Goal: Transaction & Acquisition: Purchase product/service

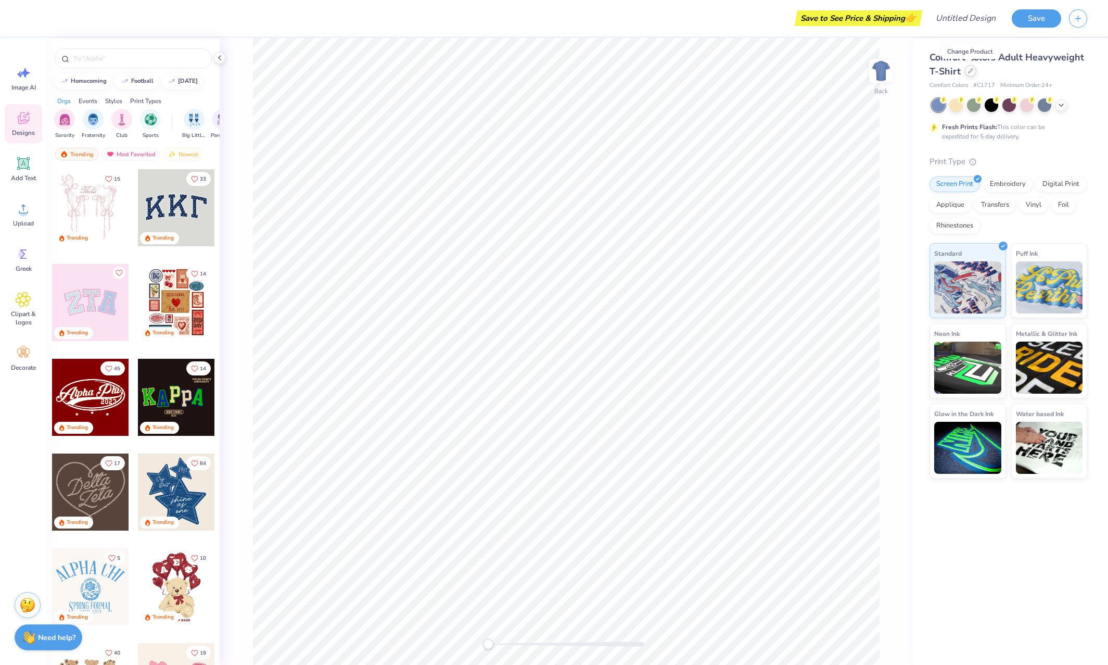
click at [968, 71] on icon at bounding box center [970, 70] width 5 height 5
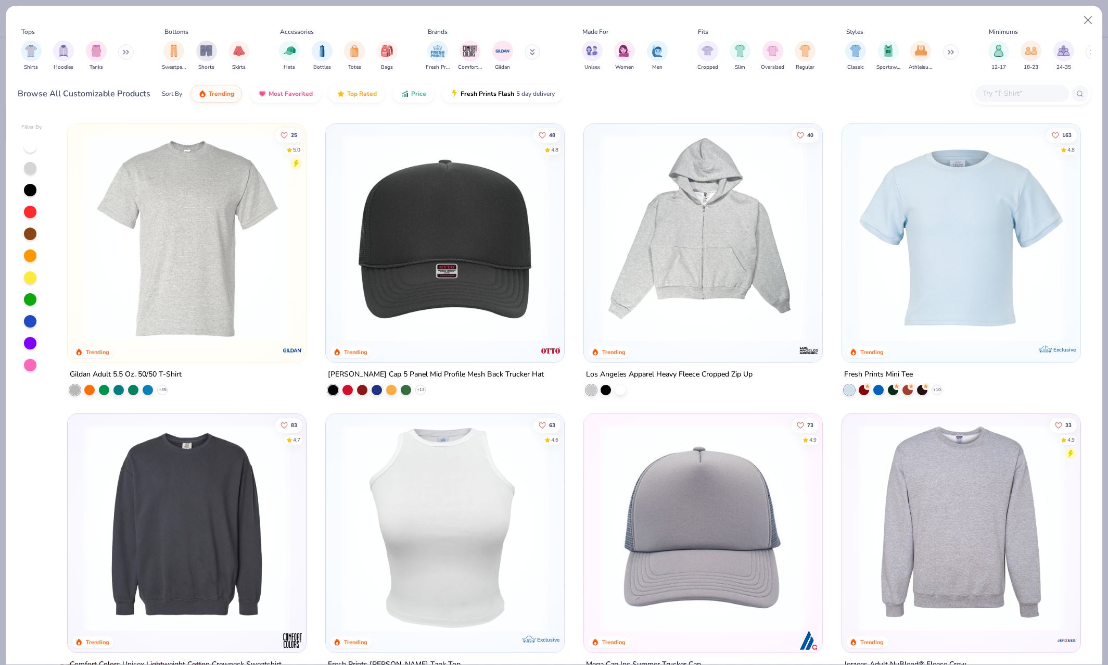
scroll to position [2898, 0]
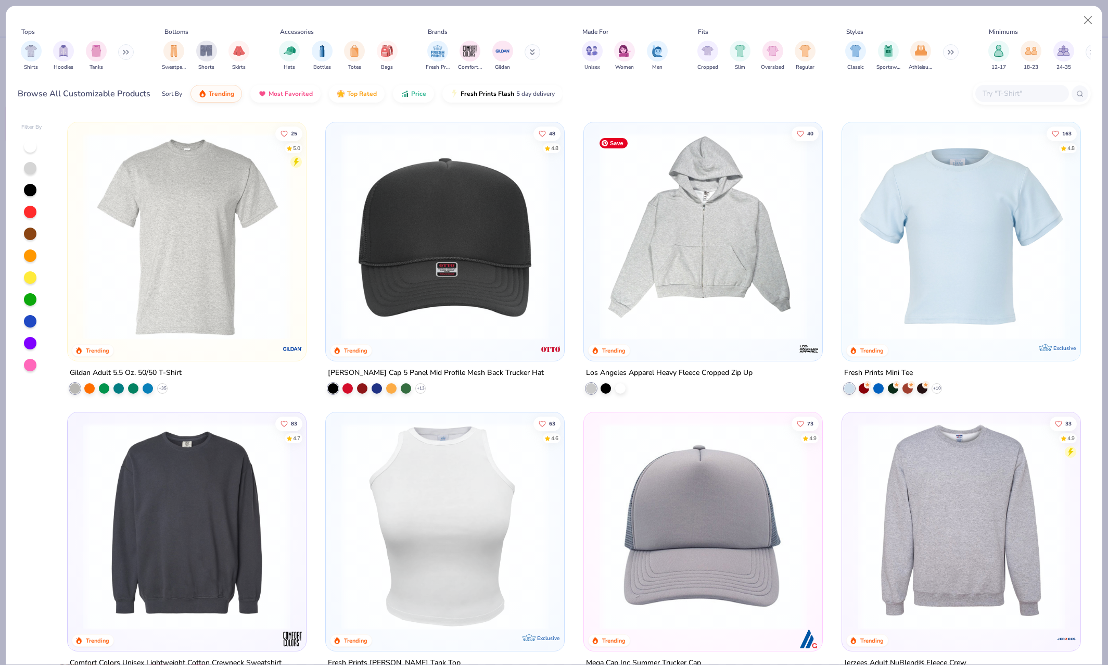
click at [705, 224] on img at bounding box center [704, 236] width 218 height 207
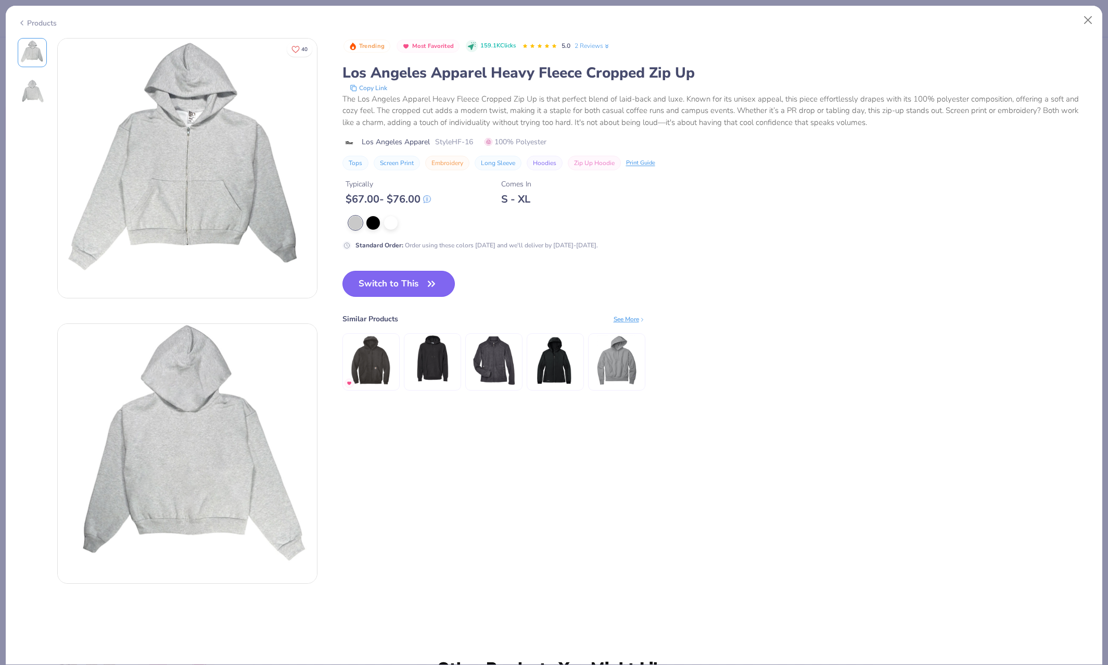
click at [391, 288] on button "Switch to This" at bounding box center [399, 284] width 113 height 26
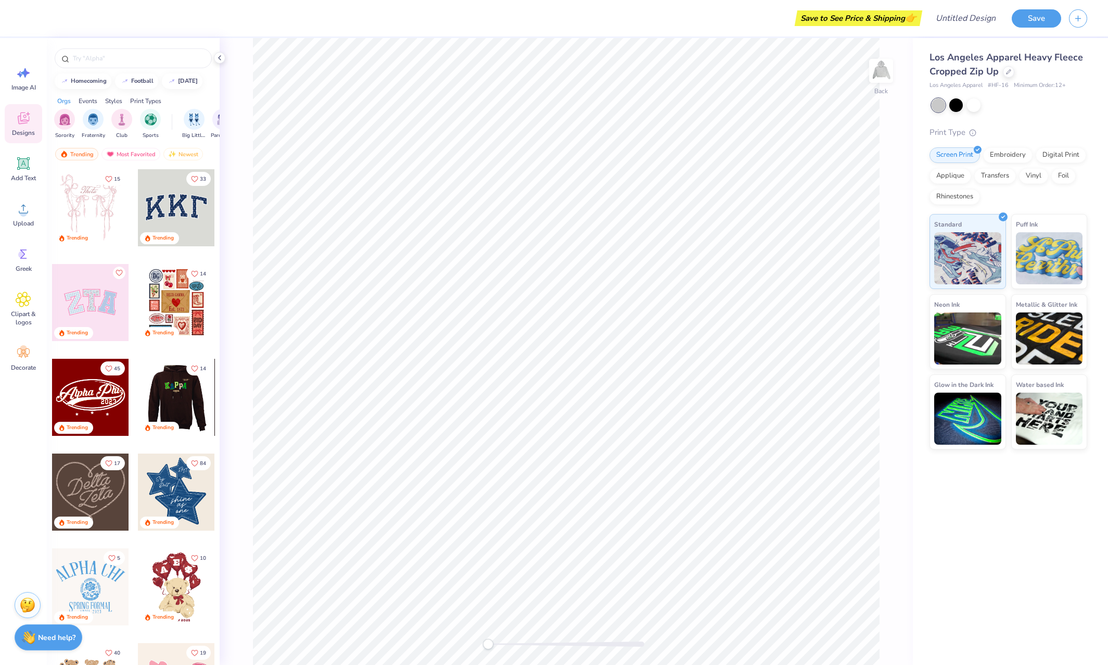
click at [171, 400] on div at bounding box center [175, 397] width 77 height 77
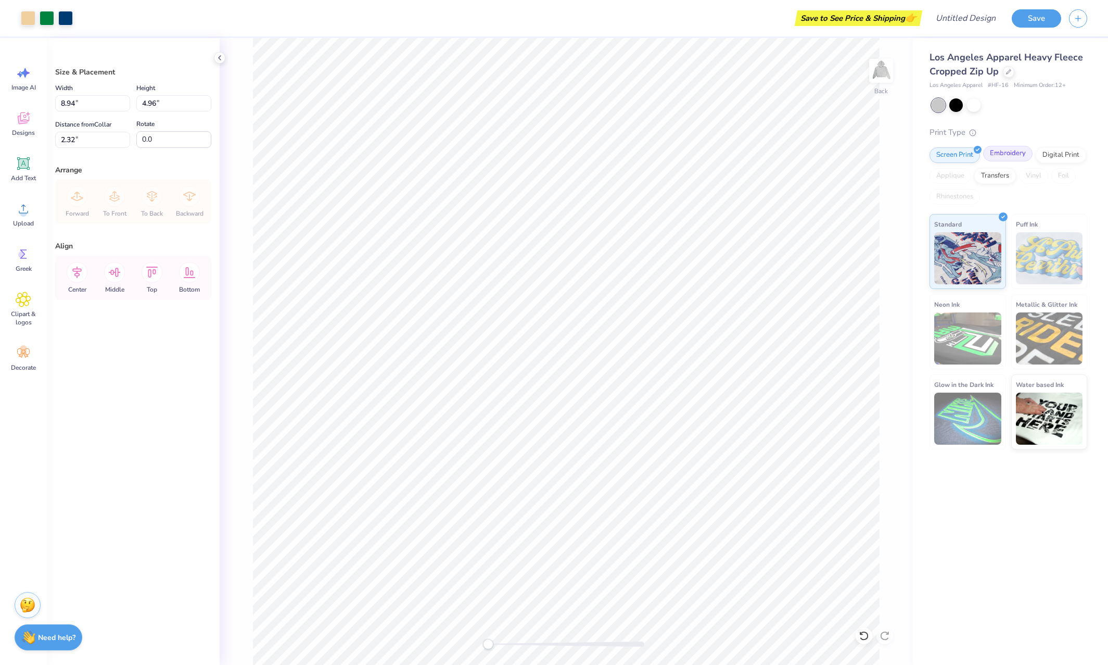
click at [1017, 156] on div "Embroidery" at bounding box center [1007, 154] width 49 height 16
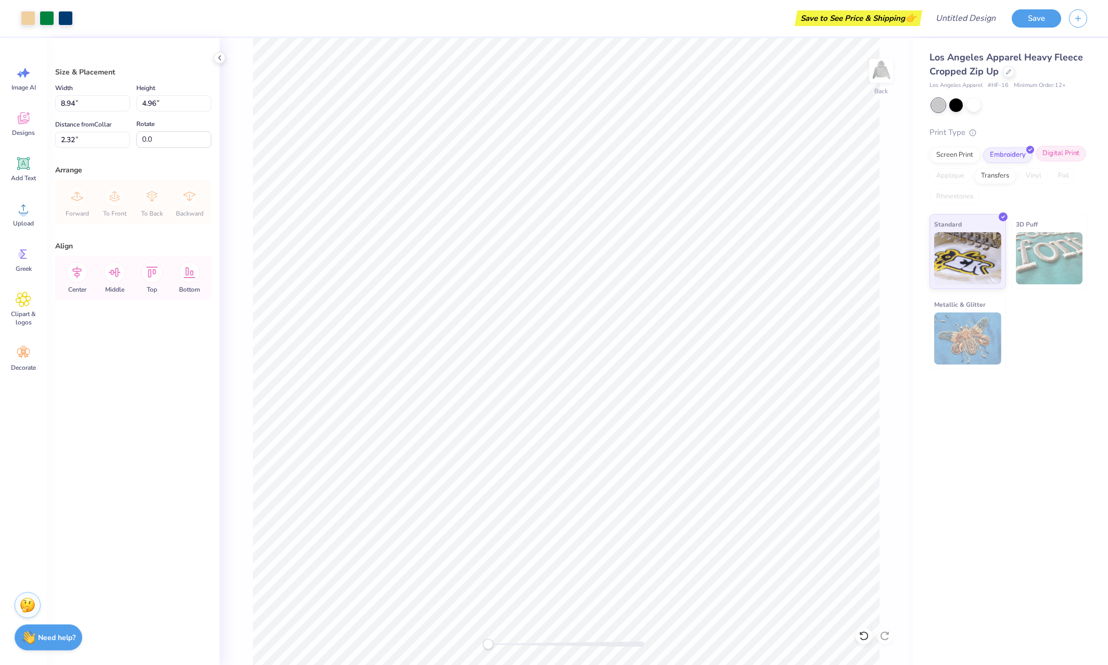
click at [1051, 153] on div "Digital Print" at bounding box center [1061, 154] width 50 height 16
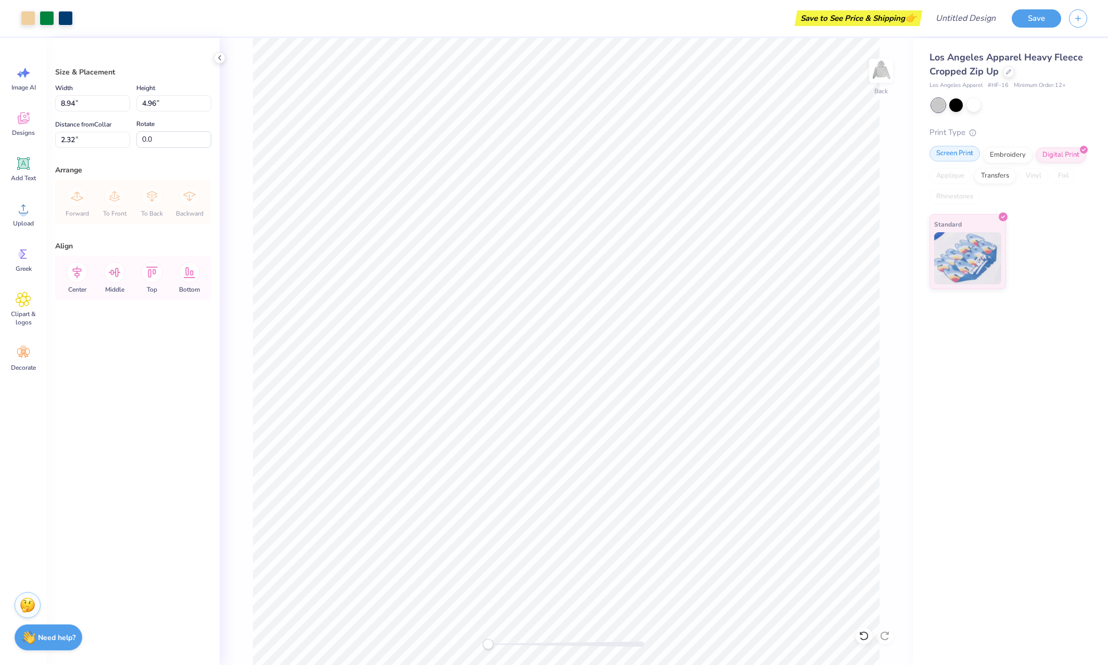
click at [953, 157] on div "Screen Print" at bounding box center [955, 154] width 50 height 16
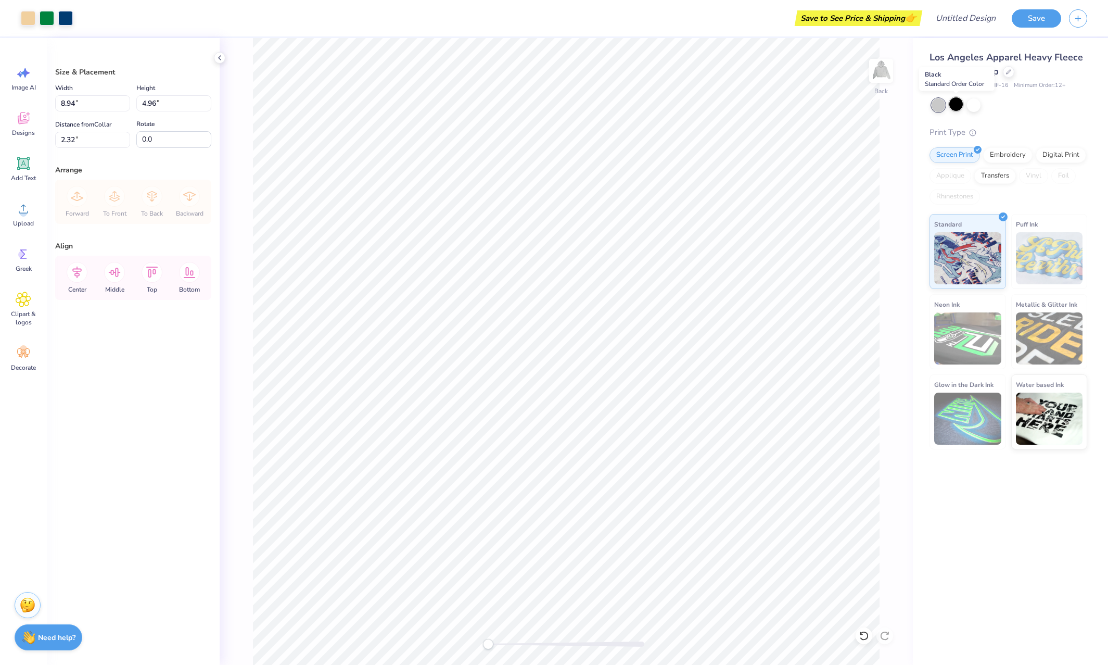
click at [959, 106] on div at bounding box center [957, 104] width 14 height 14
click at [972, 106] on div at bounding box center [974, 104] width 14 height 14
type input "0.52"
type input "5.87"
type input "3.26"
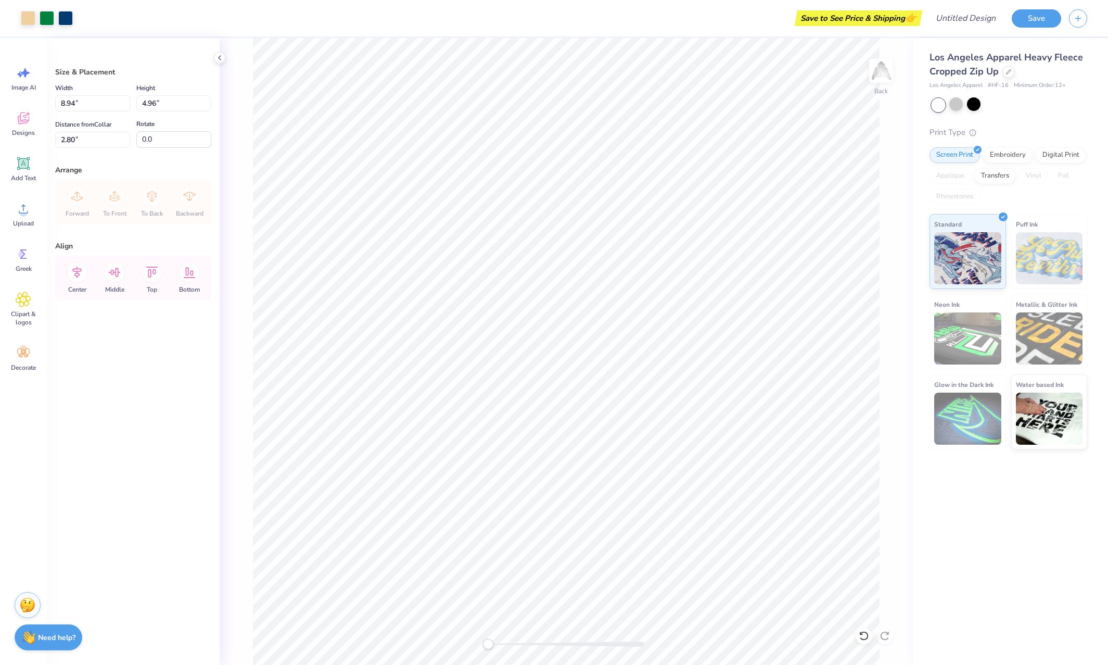
type input "2.77"
type input "3.46"
click at [882, 66] on img at bounding box center [882, 71] width 42 height 42
